Goal: Navigation & Orientation: Find specific page/section

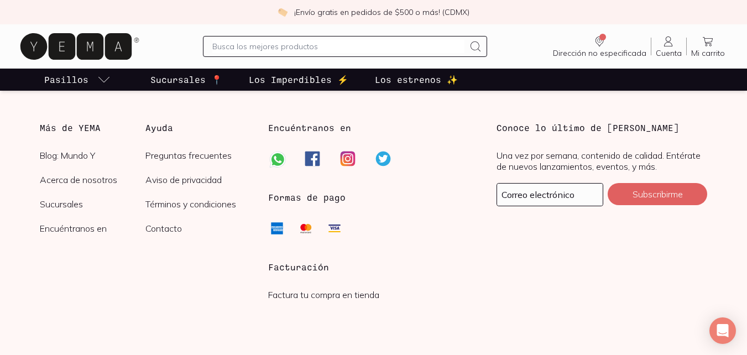
scroll to position [1485, 0]
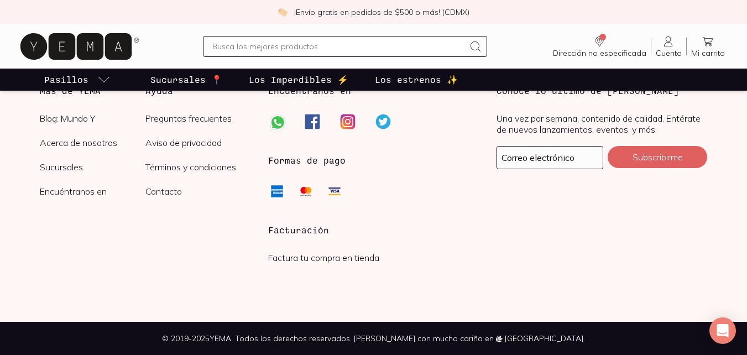
click at [154, 121] on link "Preguntas frecuentes" at bounding box center [198, 118] width 106 height 11
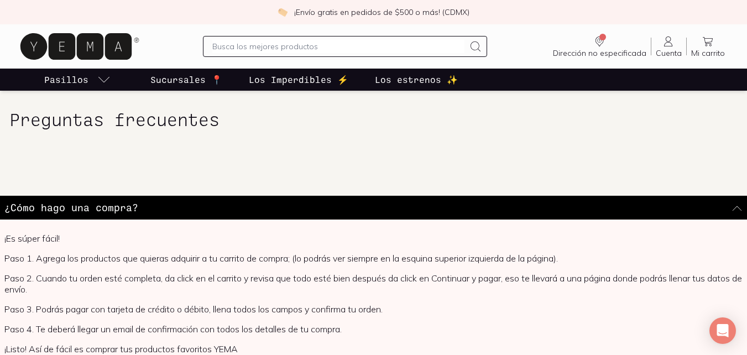
scroll to position [276, 0]
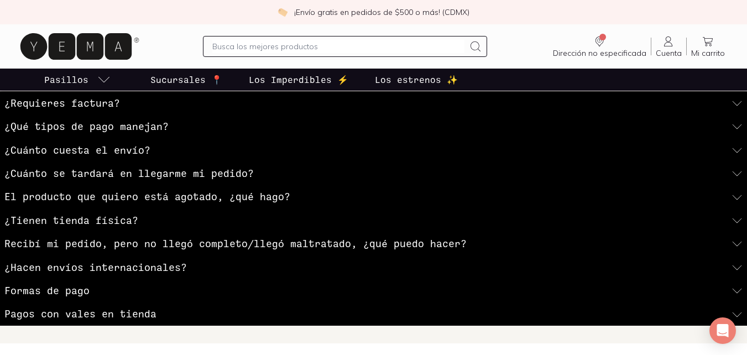
click at [170, 72] on link "Sucursales 📍" at bounding box center [186, 80] width 76 height 22
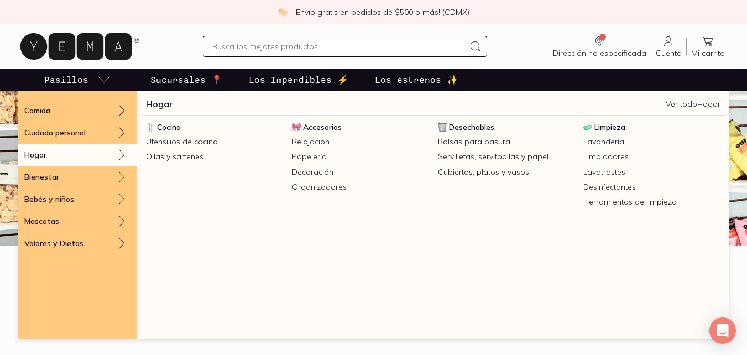
scroll to position [55, 0]
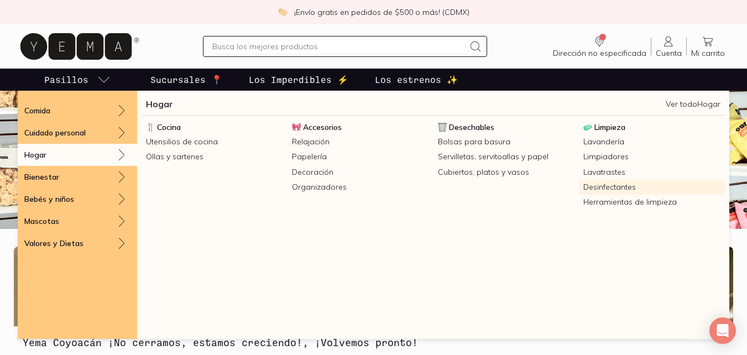
click at [644, 189] on link "Desinfectantes" at bounding box center [652, 187] width 146 height 15
